Goal: Find specific page/section: Find specific page/section

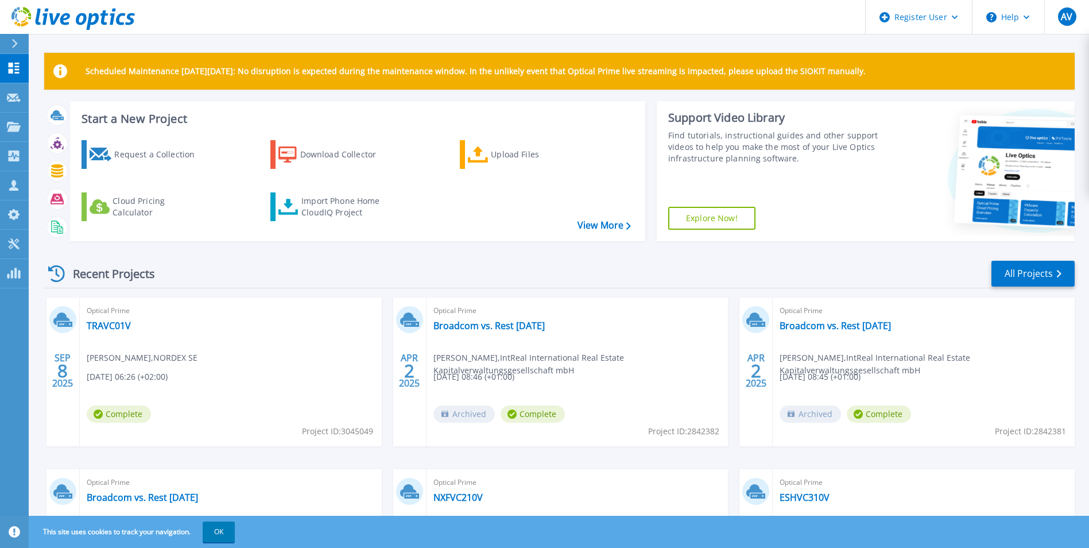
click at [9, 43] on button at bounding box center [14, 44] width 29 height 20
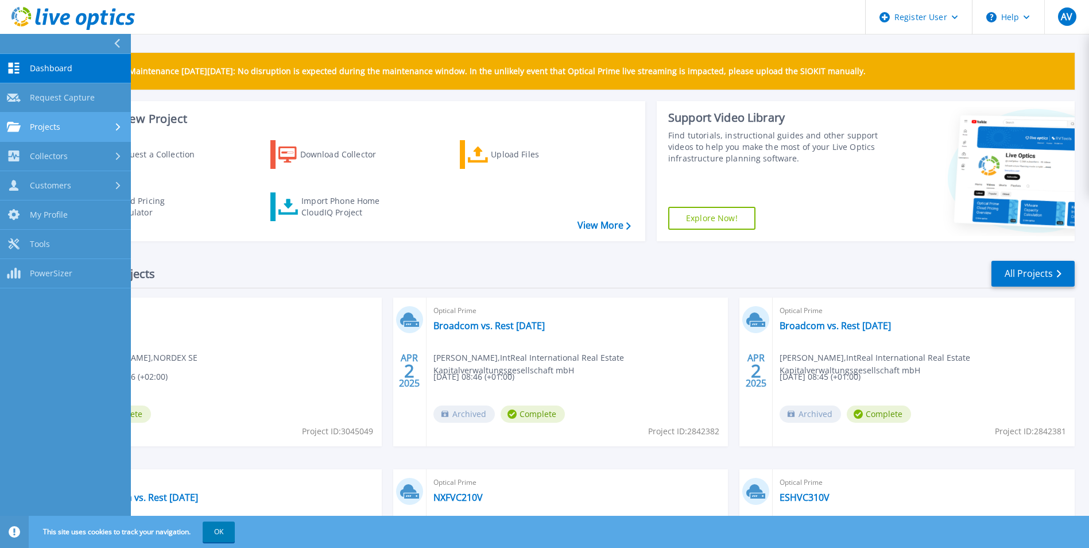
click at [72, 123] on div "Projects" at bounding box center [65, 127] width 117 height 10
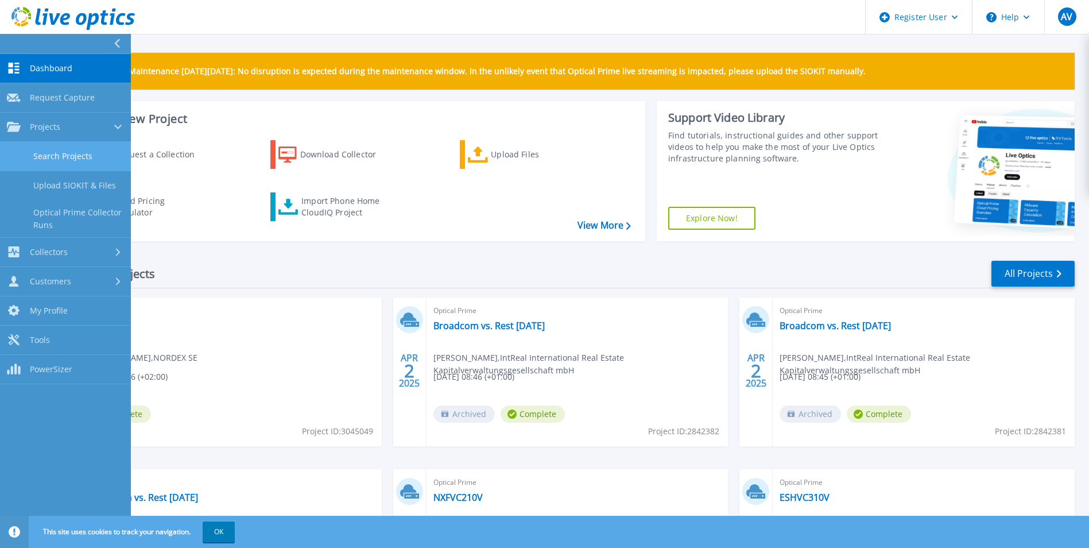
click at [95, 154] on link "Search Projects" at bounding box center [65, 156] width 131 height 29
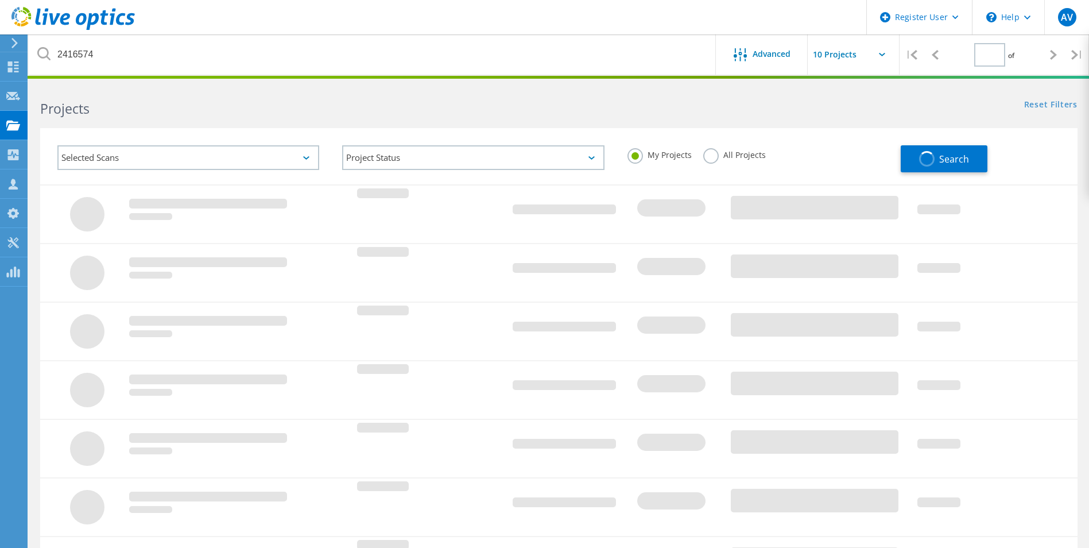
type input "1"
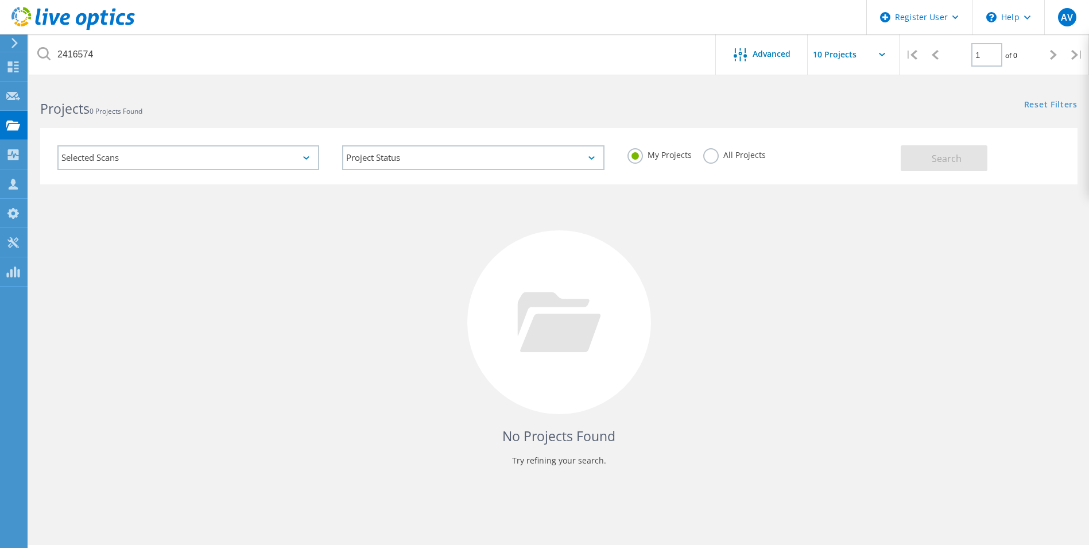
click at [706, 154] on label "All Projects" at bounding box center [734, 153] width 63 height 11
click at [0, 0] on input "All Projects" at bounding box center [0, 0] width 0 height 0
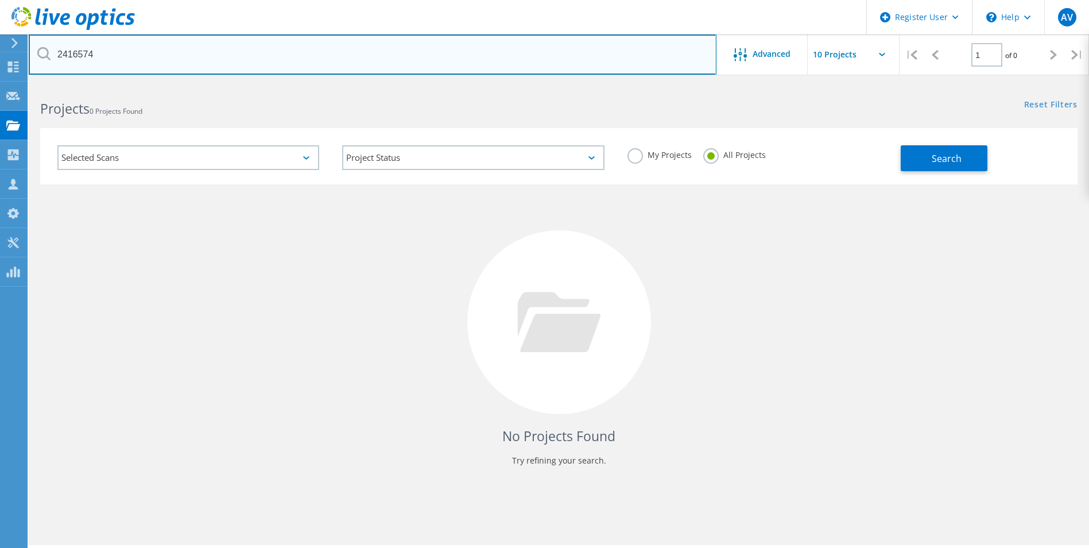
click at [297, 53] on input "2416574" at bounding box center [373, 54] width 688 height 40
drag, startPoint x: 297, startPoint y: 53, endPoint x: 30, endPoint y: 61, distance: 267.2
click at [30, 61] on input "2416574" at bounding box center [373, 54] width 688 height 40
type input "draeger"
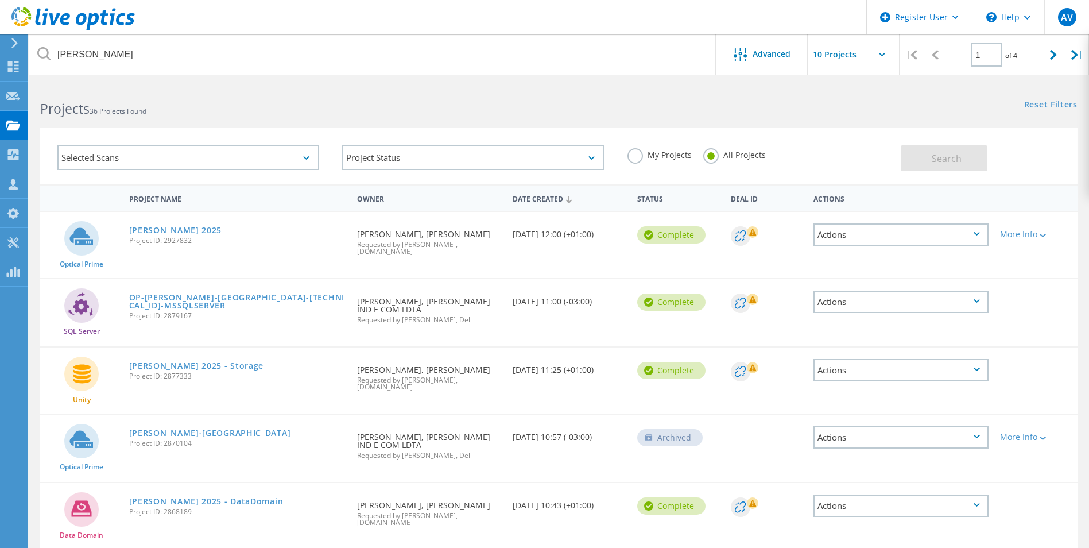
click at [180, 232] on link "[PERSON_NAME] 2025" at bounding box center [175, 230] width 93 height 8
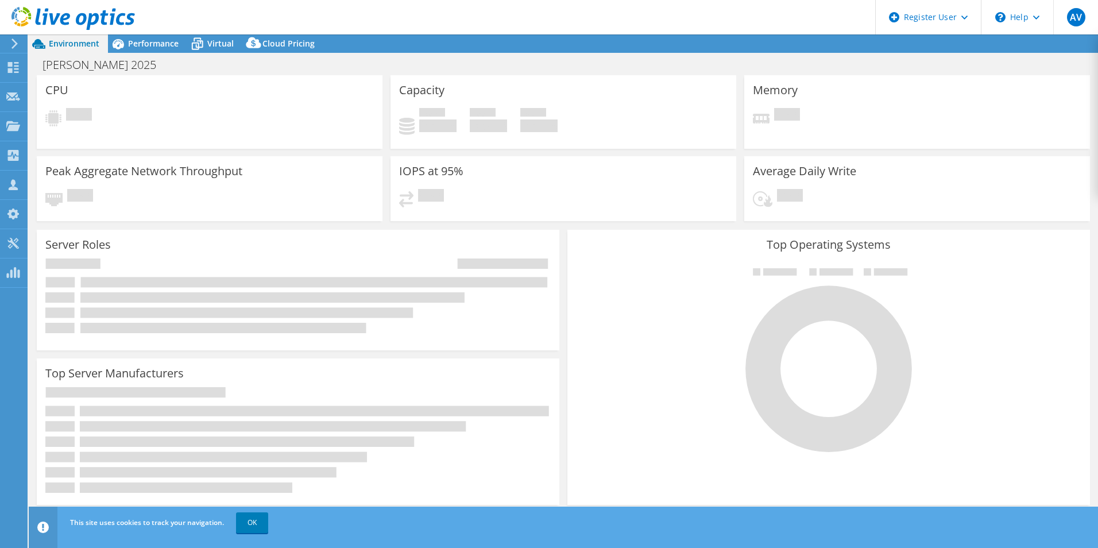
select select "USD"
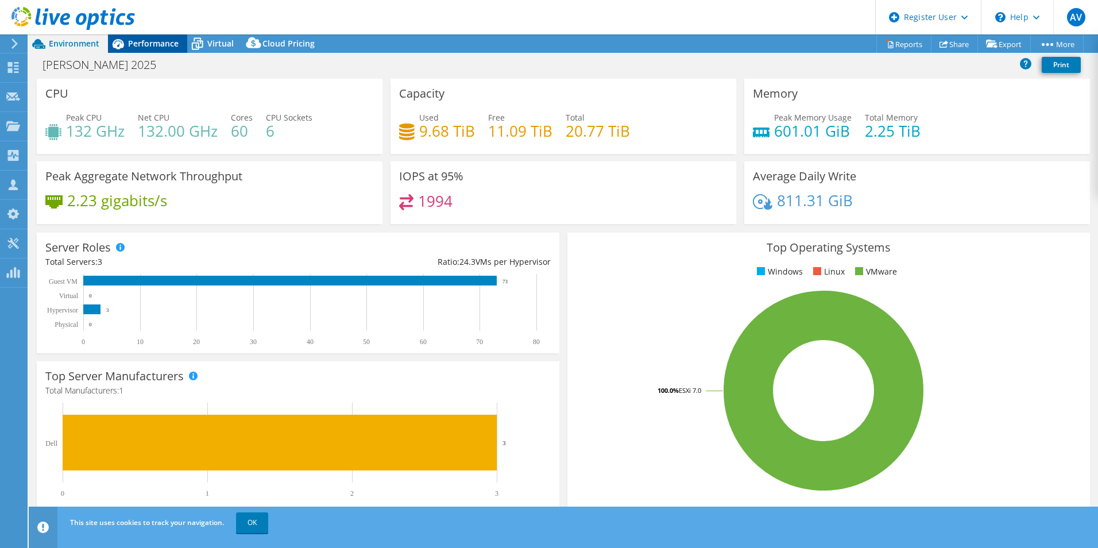
click at [153, 45] on span "Performance" at bounding box center [153, 43] width 51 height 11
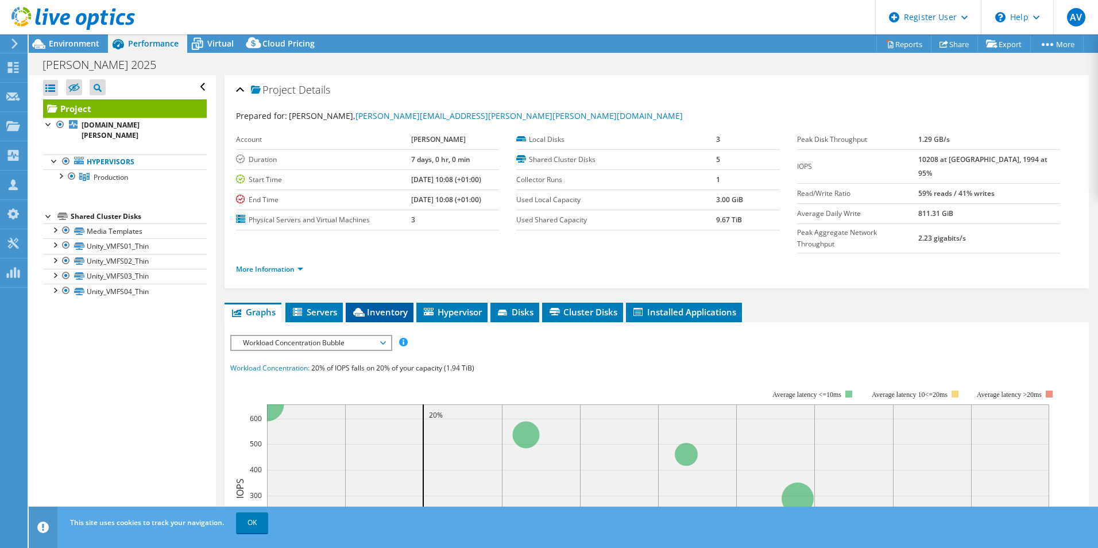
click at [371, 306] on span "Inventory" at bounding box center [379, 311] width 56 height 11
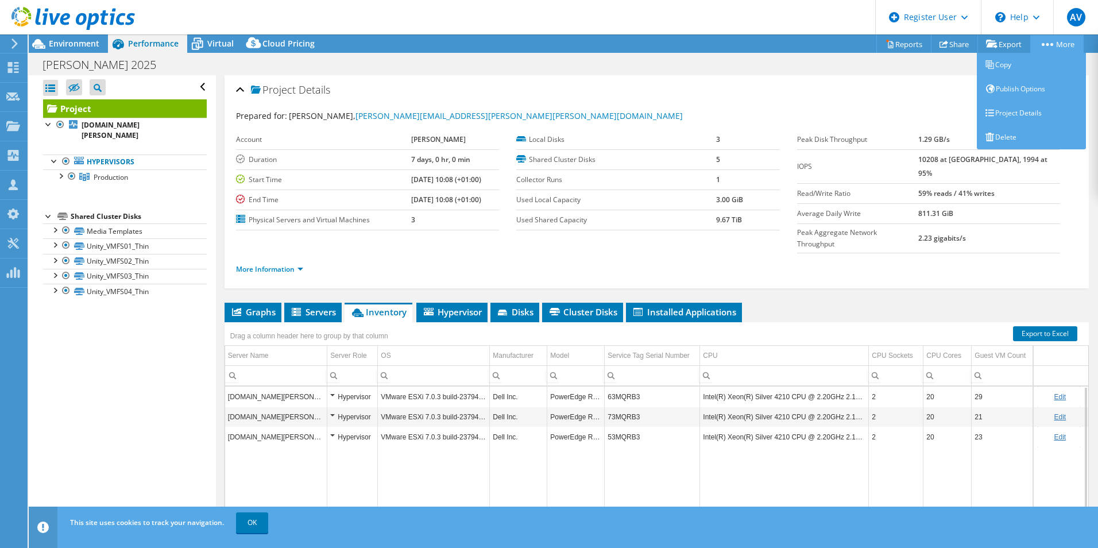
click at [1060, 41] on link "More" at bounding box center [1056, 44] width 53 height 18
click at [1014, 113] on link "Project Details" at bounding box center [1031, 113] width 109 height 24
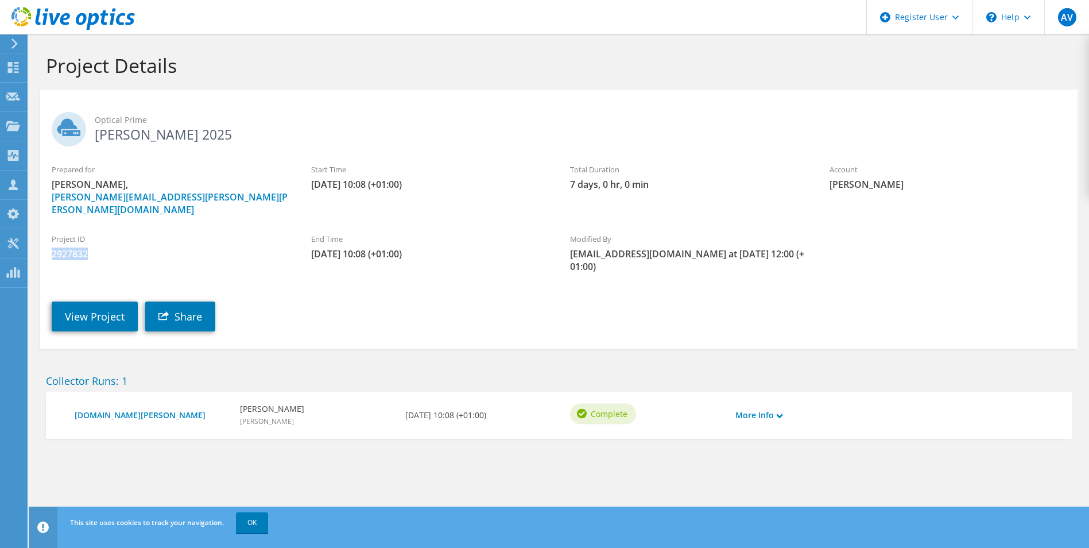
drag, startPoint x: 93, startPoint y: 240, endPoint x: 51, endPoint y: 243, distance: 42.1
click at [51, 243] on div "Project ID 2927832" at bounding box center [170, 246] width 260 height 38
copy span "2927832"
